Goal: Information Seeking & Learning: Learn about a topic

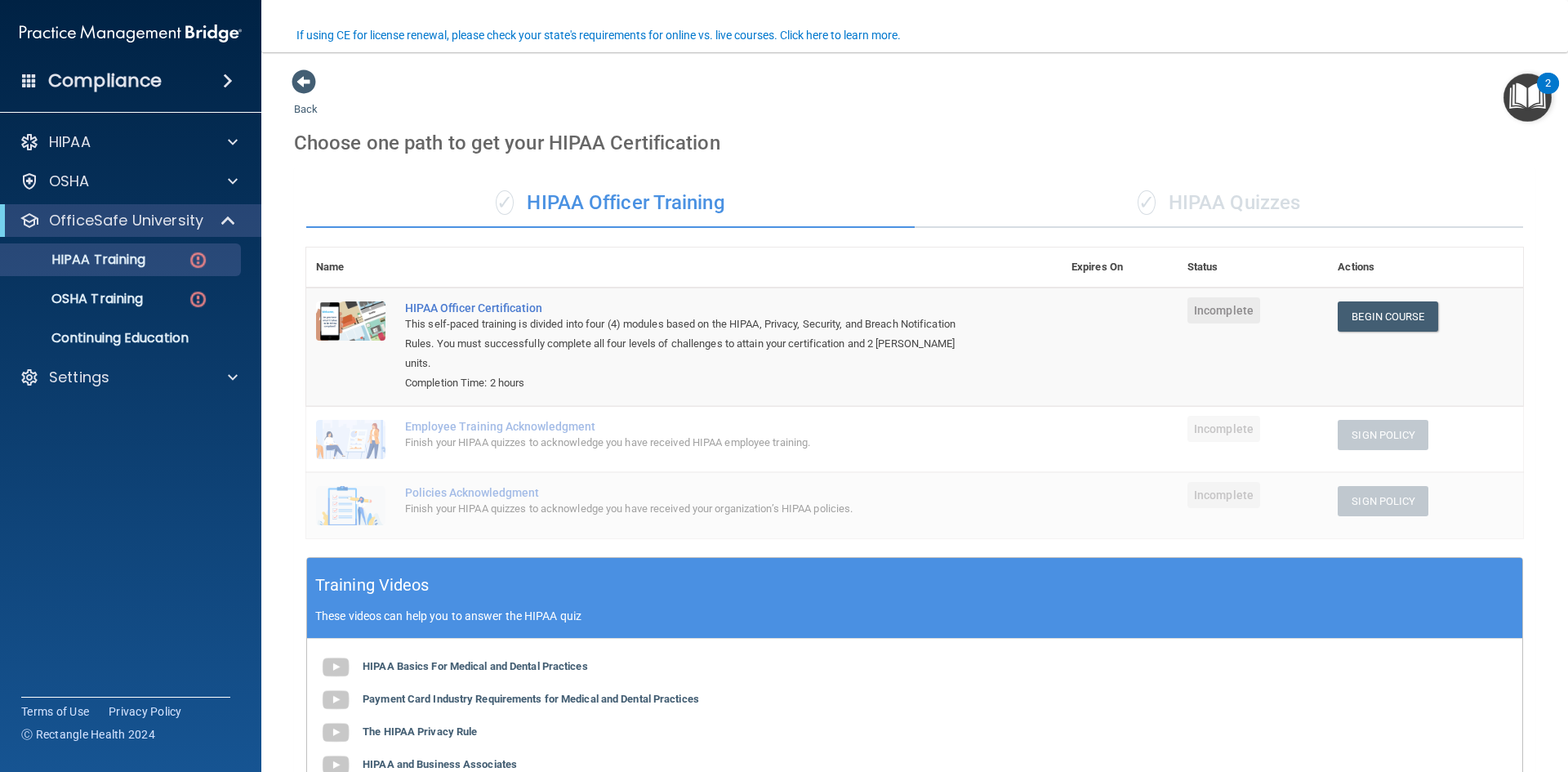
scroll to position [132, 0]
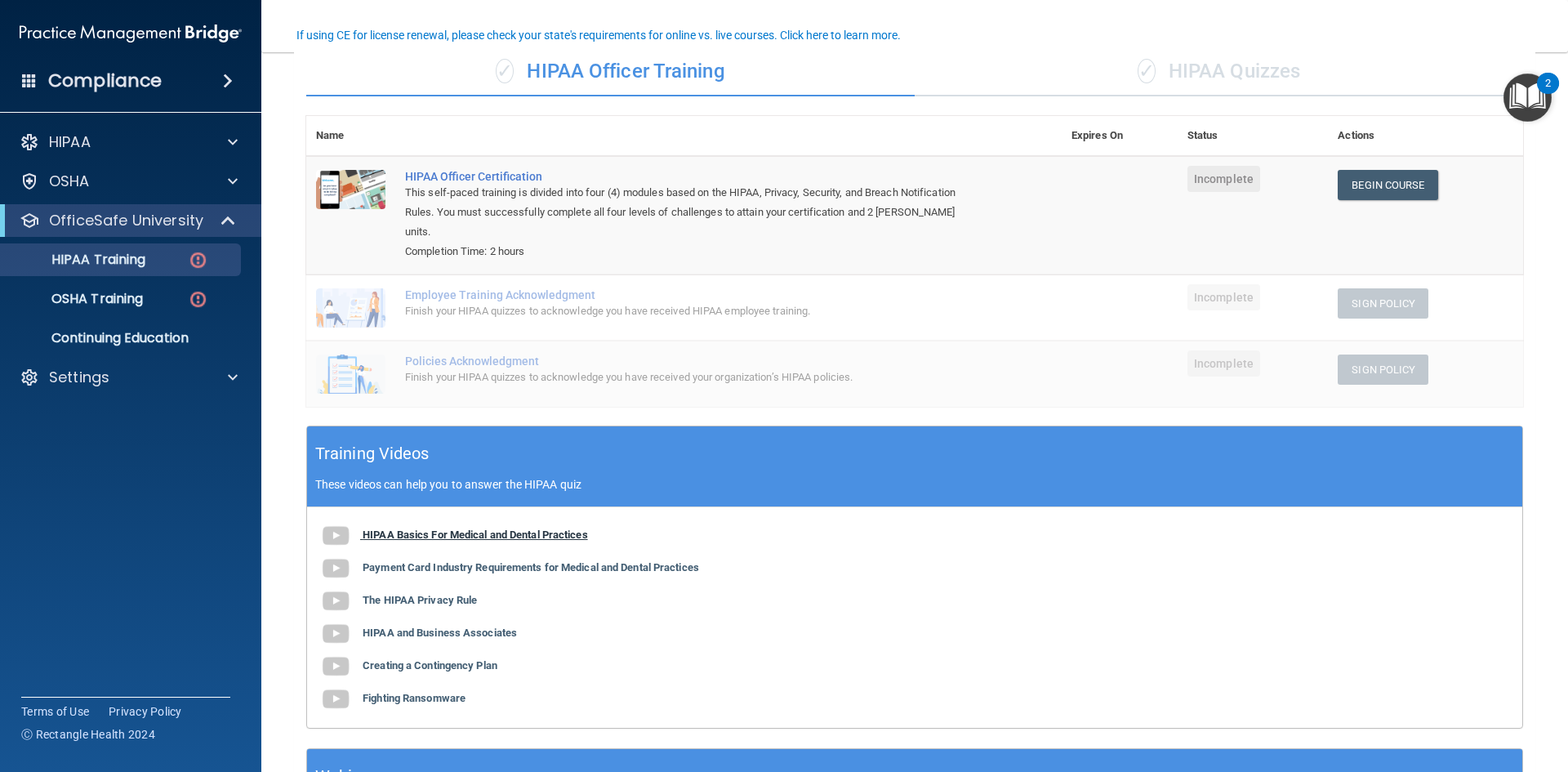
click at [374, 528] on b "HIPAA Basics For Medical and Dental Practices" at bounding box center [475, 534] width 226 height 12
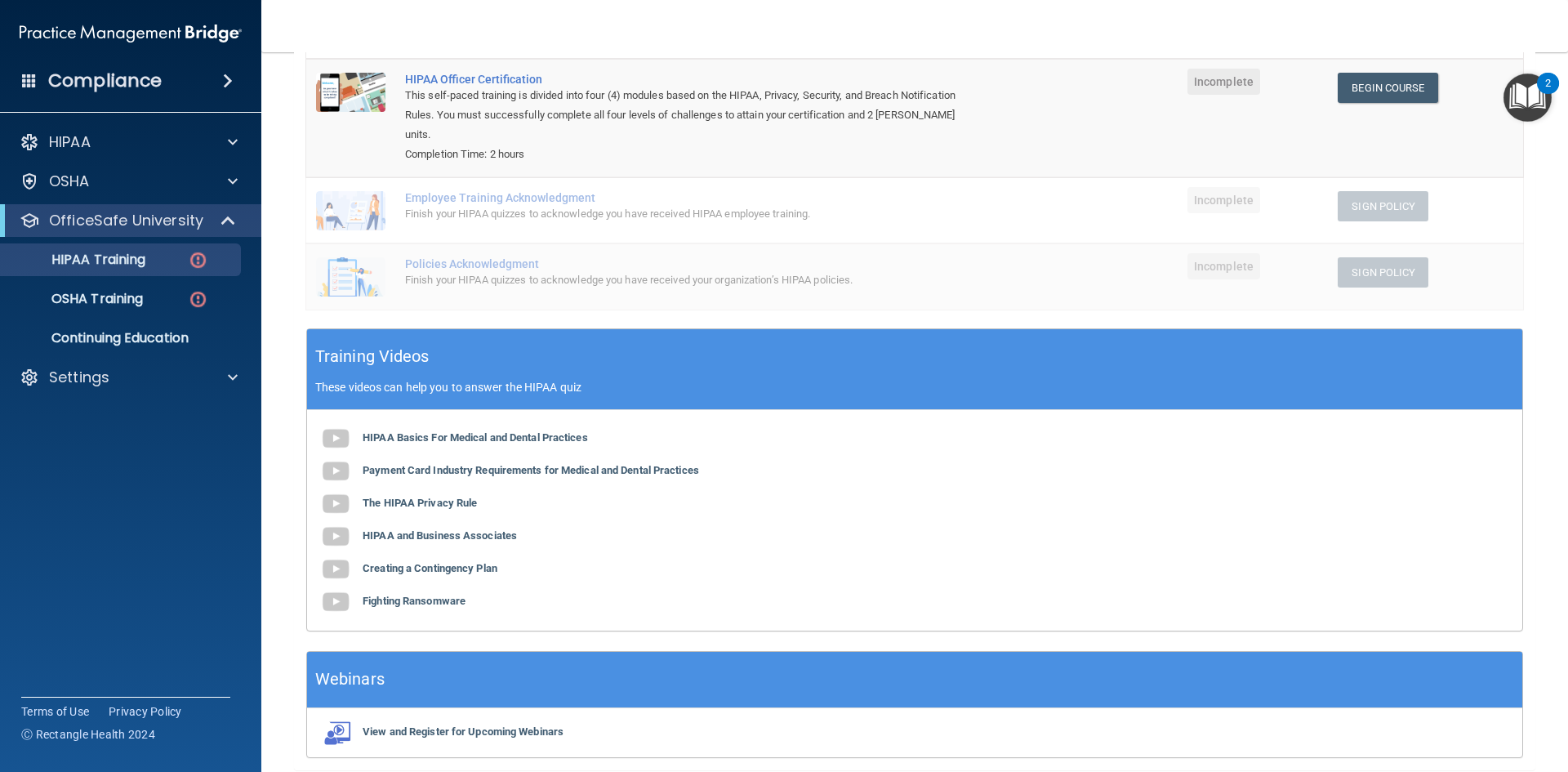
scroll to position [192, 0]
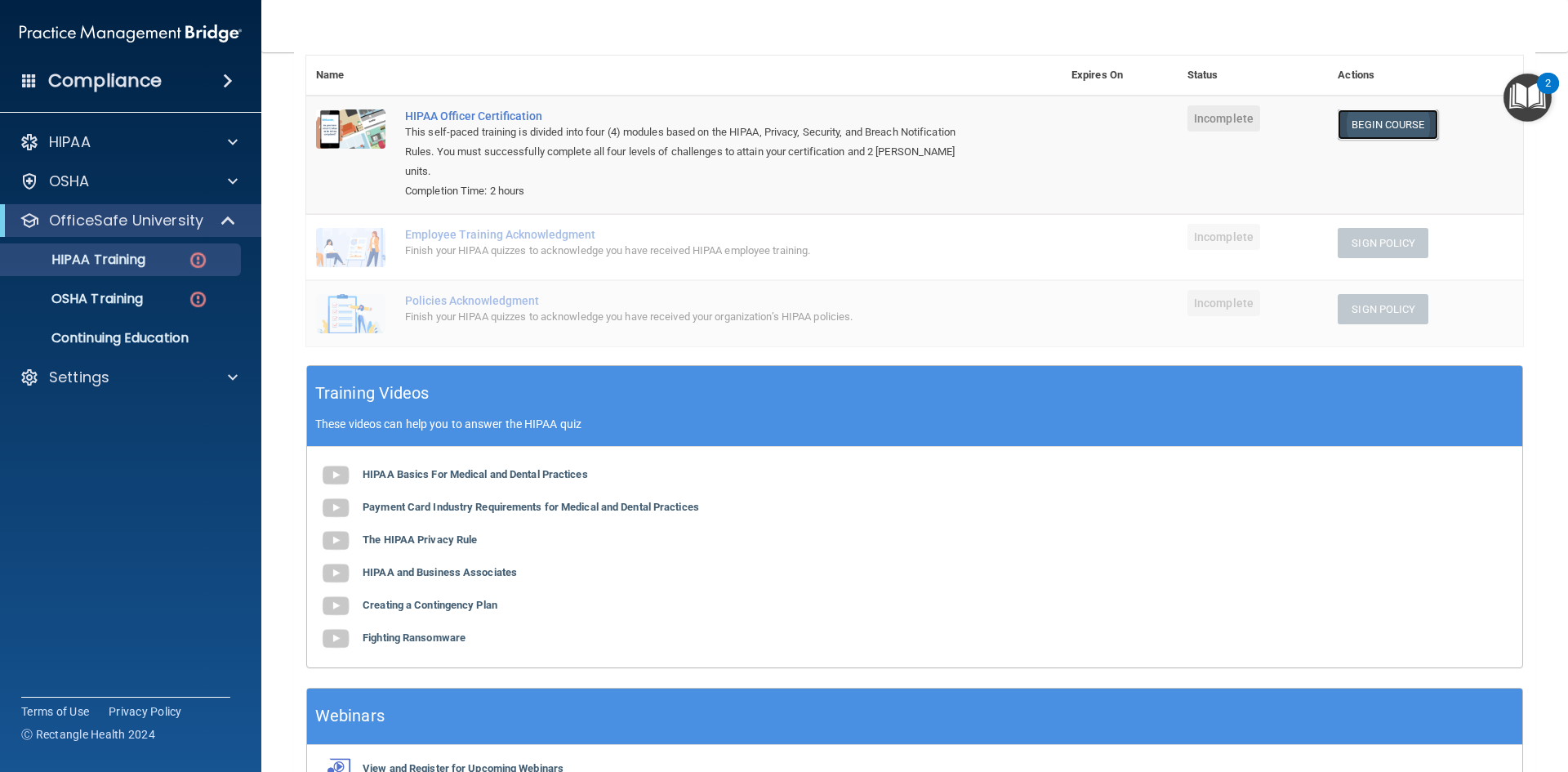
click at [1370, 132] on link "Begin Course" at bounding box center [1388, 124] width 100 height 31
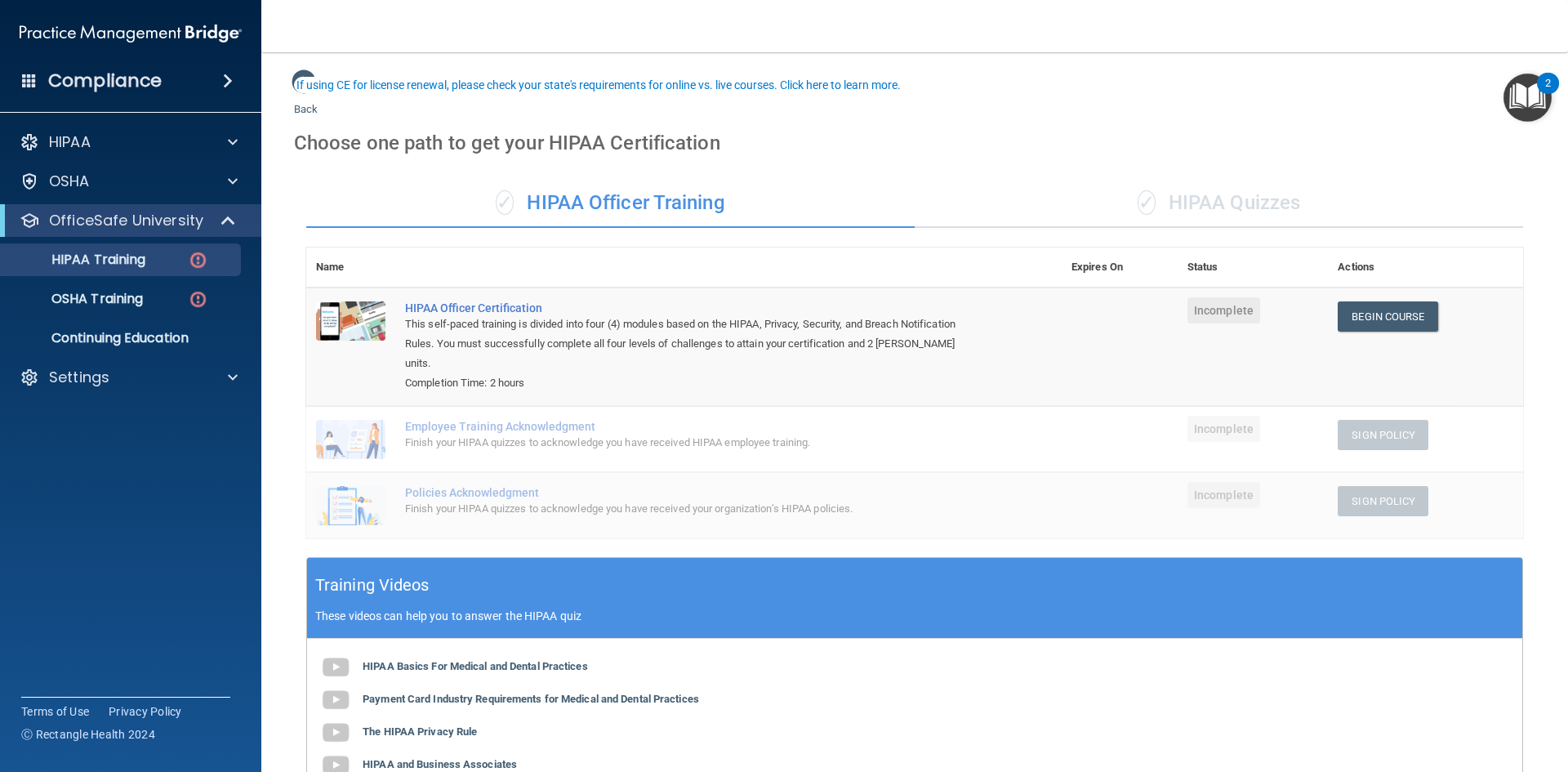
scroll to position [81, 0]
